Goal: Check status: Check status

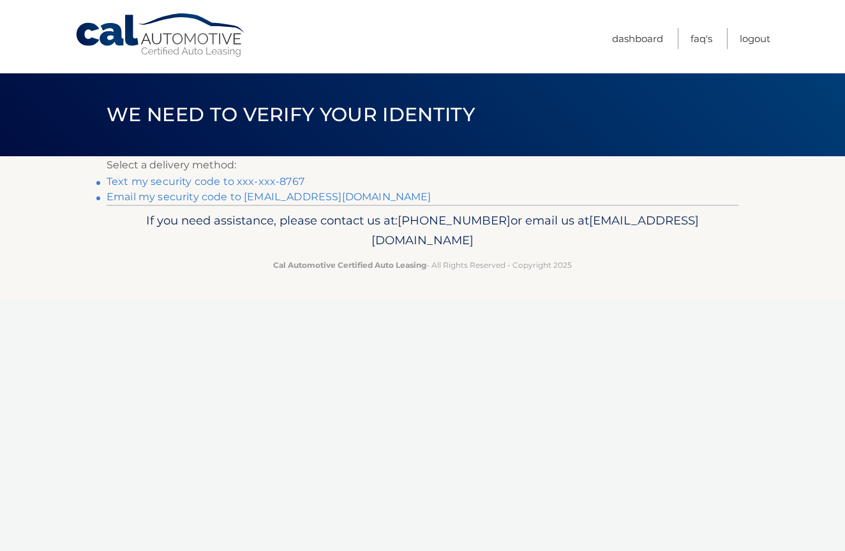
click at [117, 181] on link "Text my security code to xxx-xxx-8767" at bounding box center [206, 181] width 198 height 12
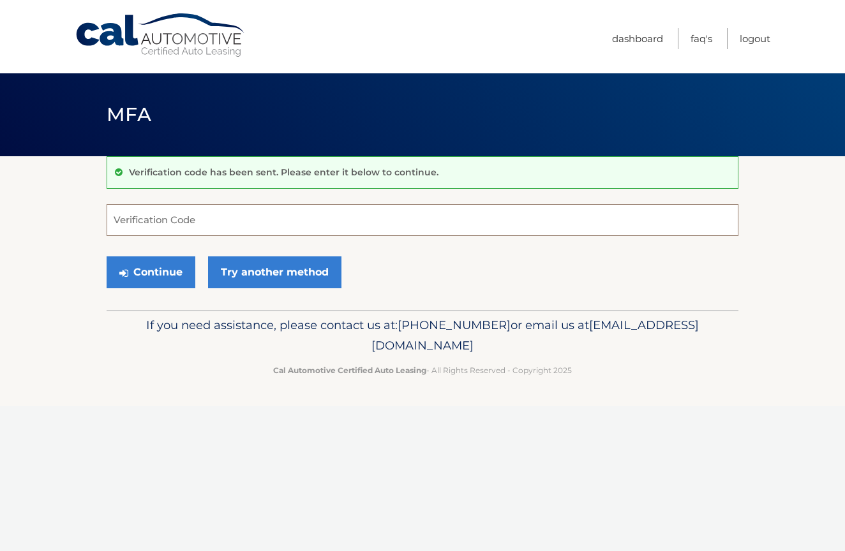
click at [151, 214] on input "Verification Code" at bounding box center [423, 220] width 632 height 32
type input "101372"
click at [160, 274] on button "Continue" at bounding box center [151, 272] width 89 height 32
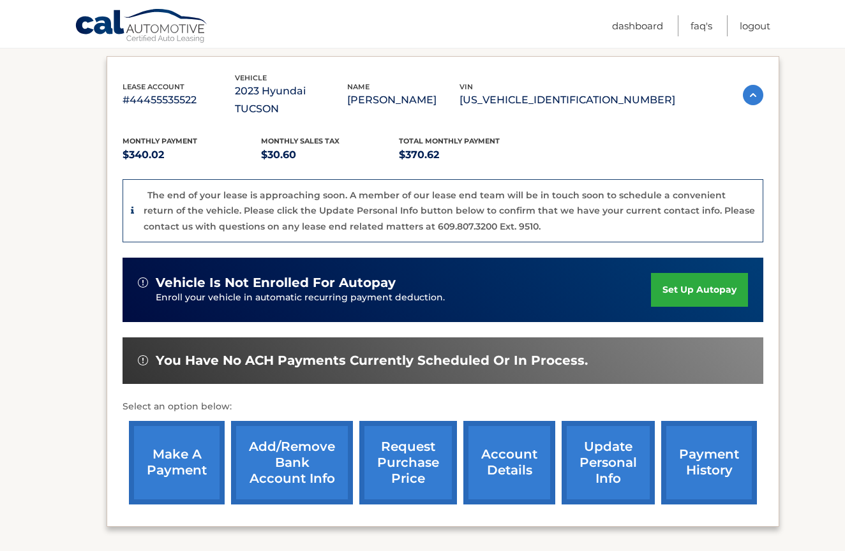
scroll to position [220, 1]
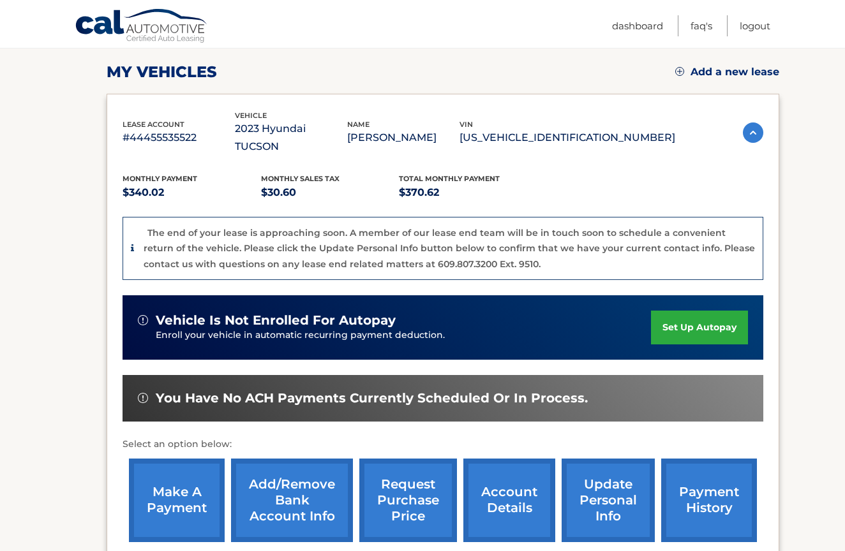
click at [560, 129] on p "[US_VEHICLE_IDENTIFICATION_NUMBER]" at bounding box center [567, 138] width 216 height 18
click at [560, 129] on p "5NMJBCAE5PH174117" at bounding box center [567, 138] width 216 height 18
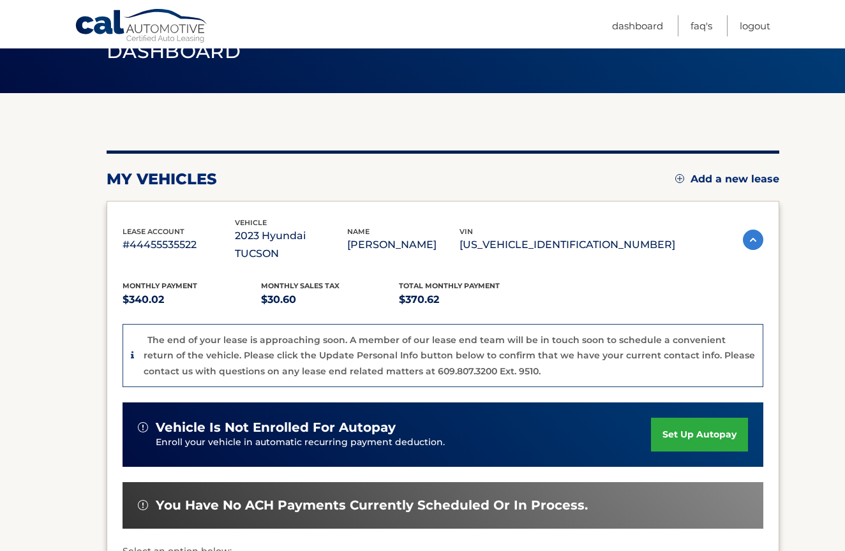
scroll to position [75, 0]
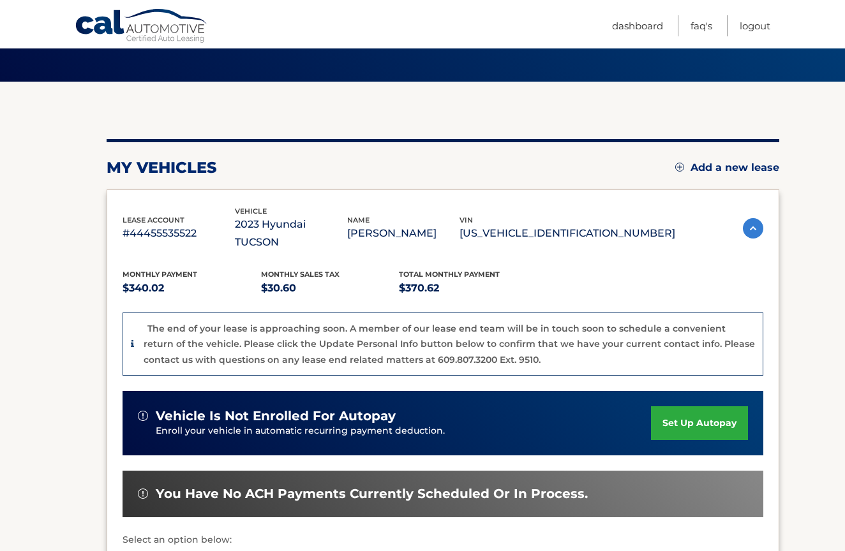
click at [553, 225] on p "5NMJBCAE5PH174117" at bounding box center [567, 234] width 216 height 18
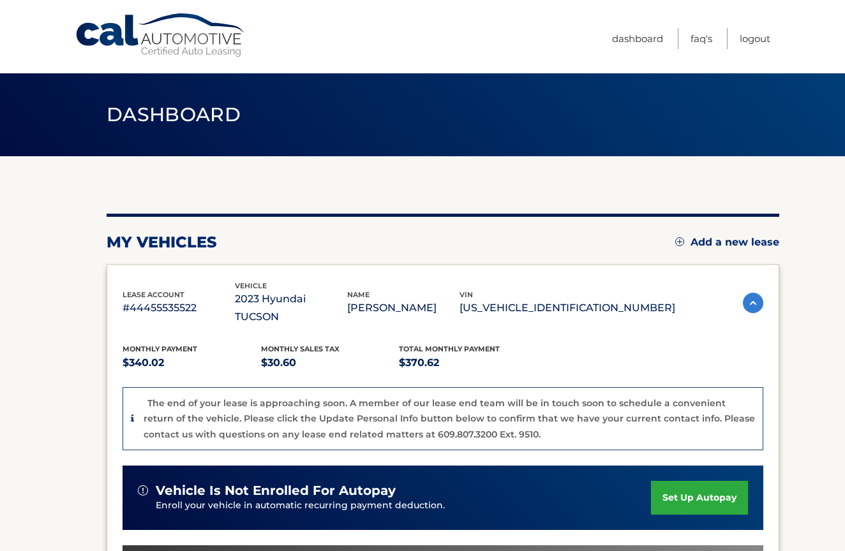
click at [563, 299] on p "5NMJBCAE5PH174117" at bounding box center [567, 308] width 216 height 18
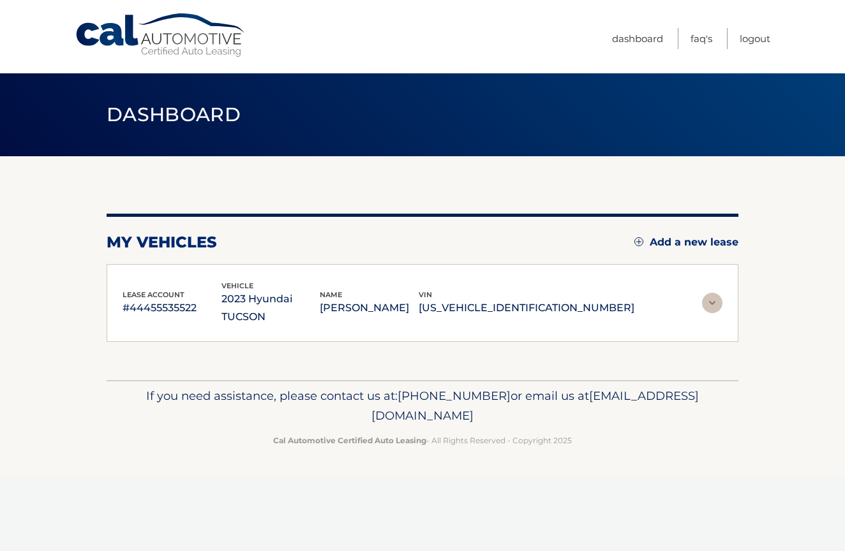
click at [563, 299] on p "5NMJBCAE5PH174117" at bounding box center [527, 308] width 216 height 18
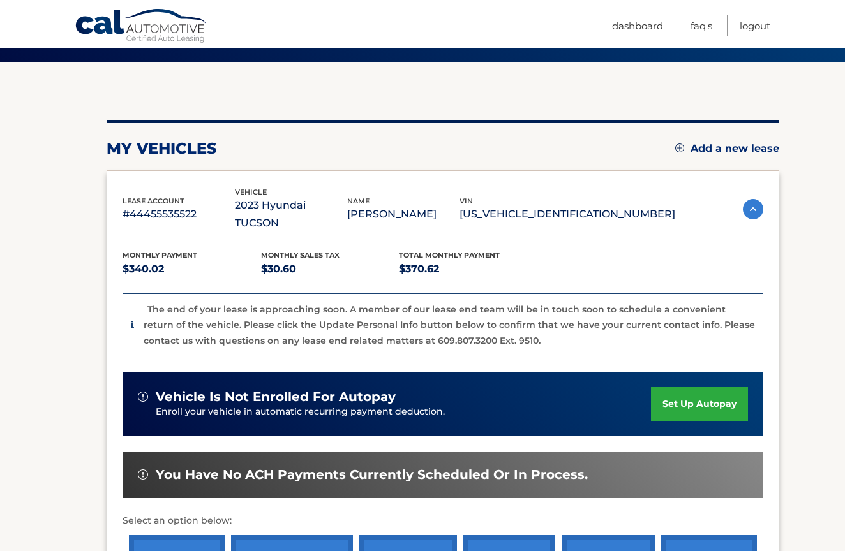
scroll to position [95, 0]
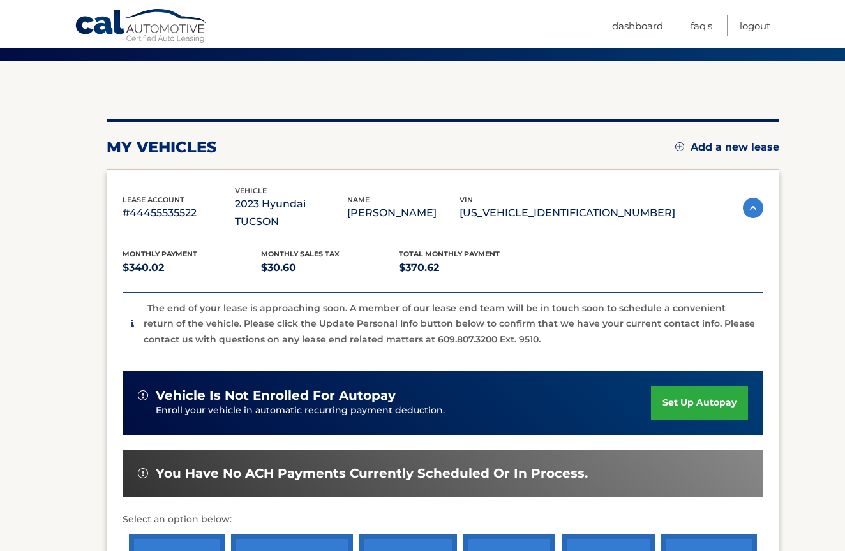
drag, startPoint x: 658, startPoint y: 205, endPoint x: 537, endPoint y: 208, distance: 121.9
click at [537, 208] on p "5NMJBCAE5PH174117" at bounding box center [567, 213] width 216 height 18
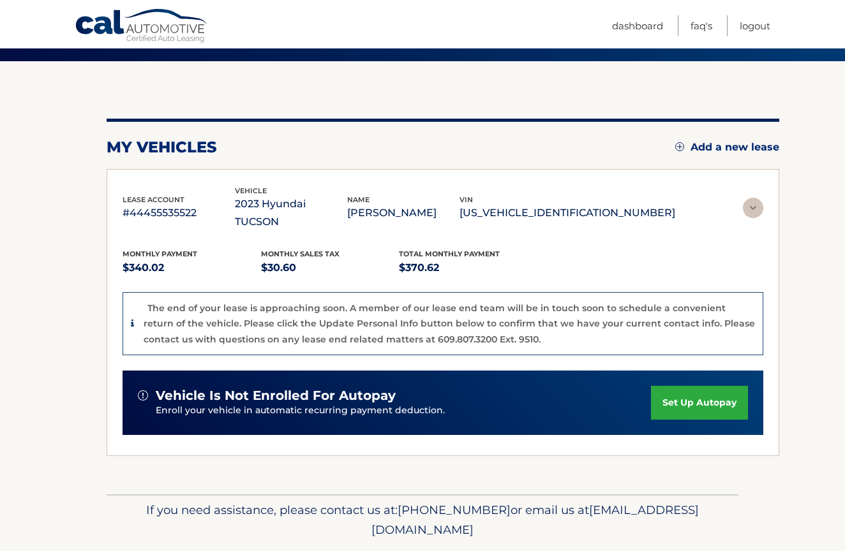
scroll to position [0, 0]
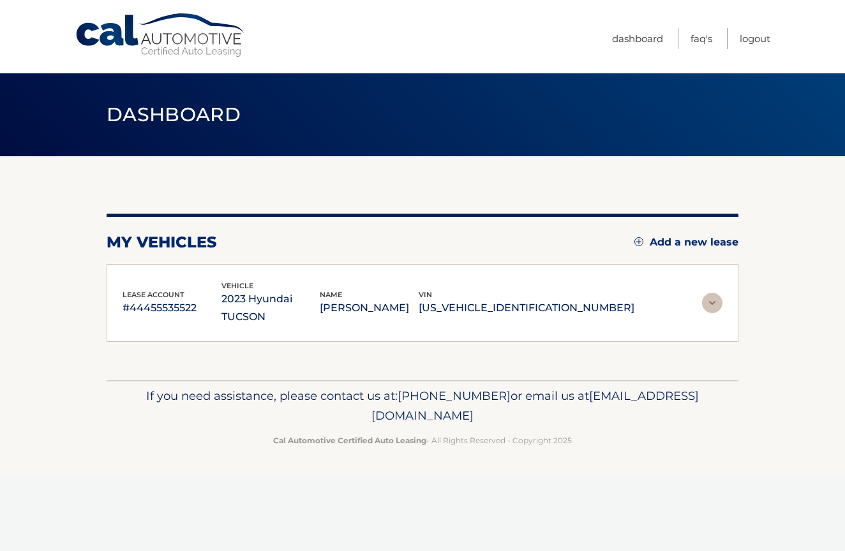
copy p "5NMJBCAE5PH174117"
click at [534, 299] on p "5NMJBCAE5PH174117" at bounding box center [527, 308] width 216 height 18
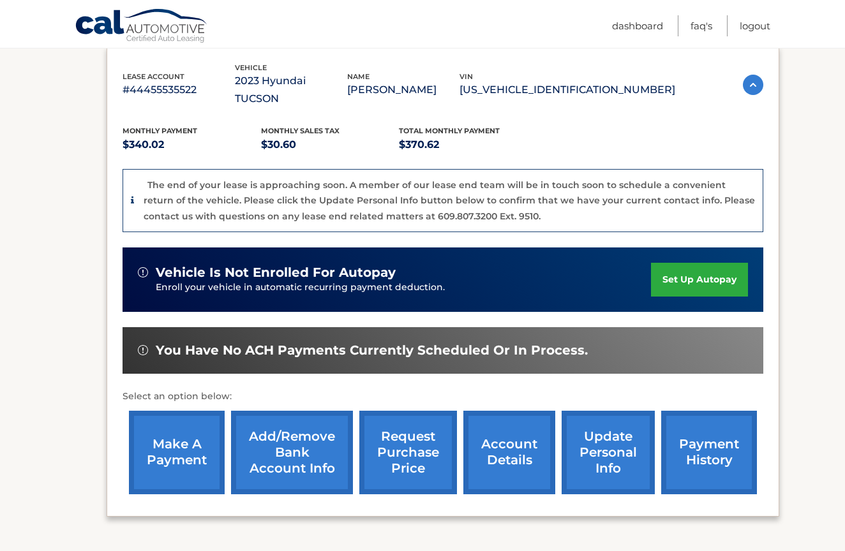
scroll to position [244, 0]
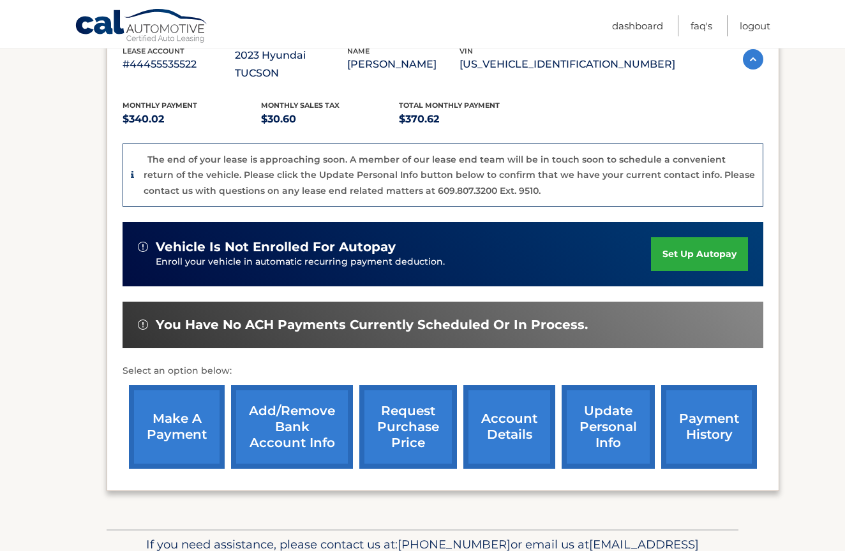
click at [493, 403] on link "account details" at bounding box center [509, 427] width 92 height 84
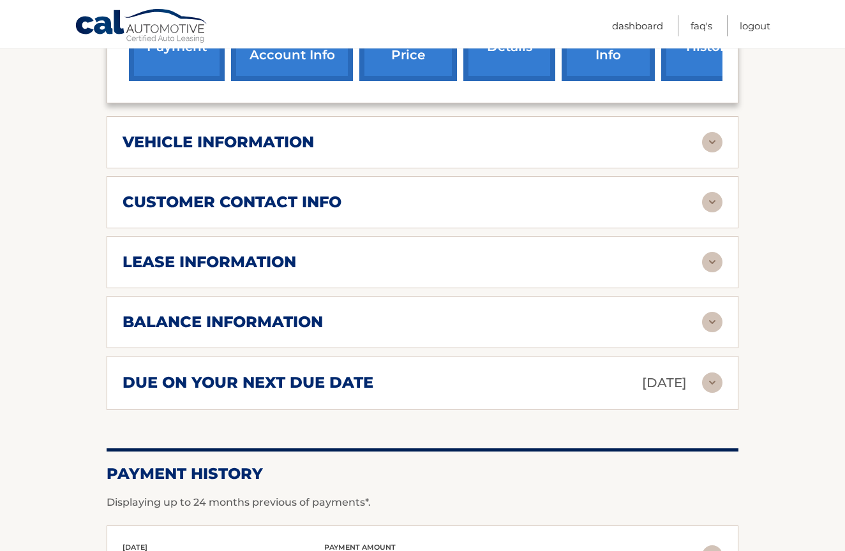
scroll to position [570, 0]
click at [376, 313] on div "balance information" at bounding box center [411, 322] width 579 height 19
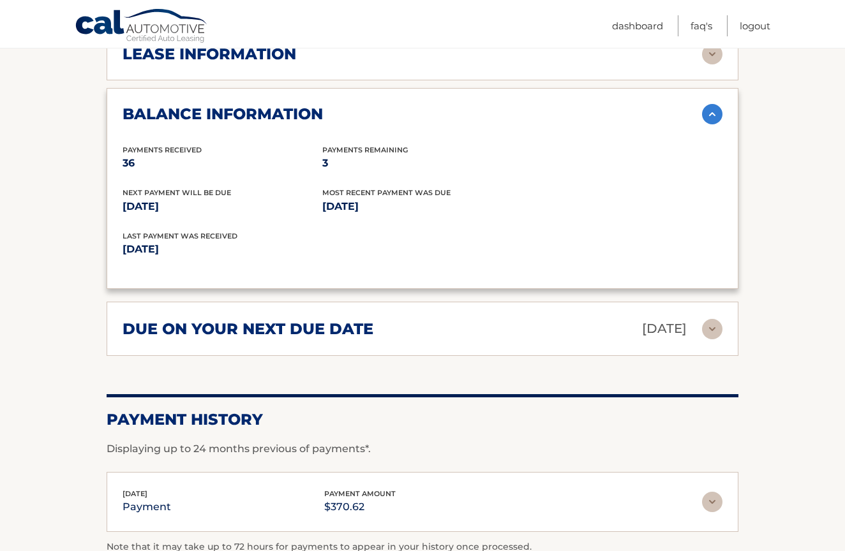
scroll to position [775, 0]
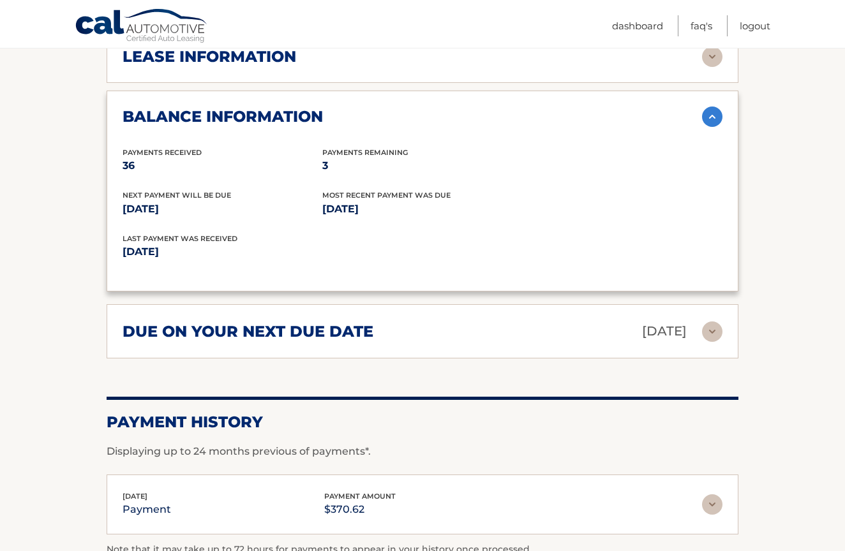
click at [378, 320] on div "due on your next due date [DATE]" at bounding box center [411, 331] width 579 height 22
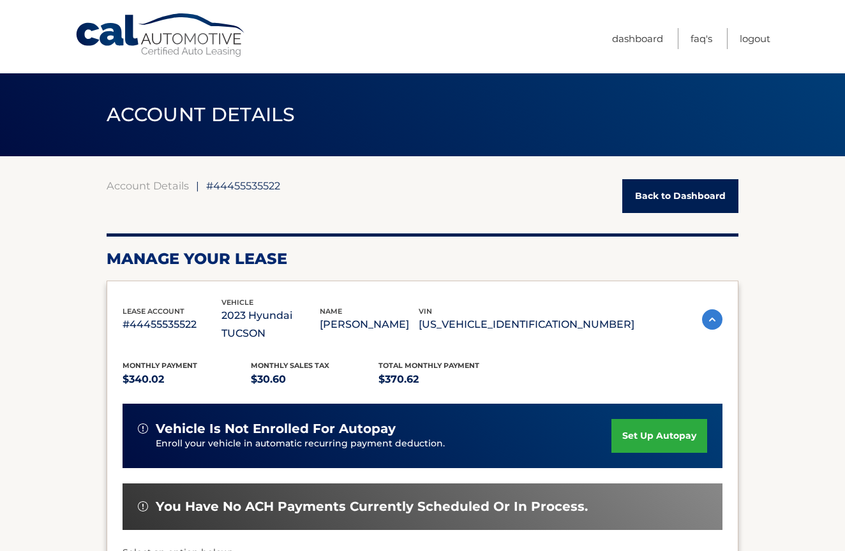
scroll to position [0, 0]
